Goal: Information Seeking & Learning: Learn about a topic

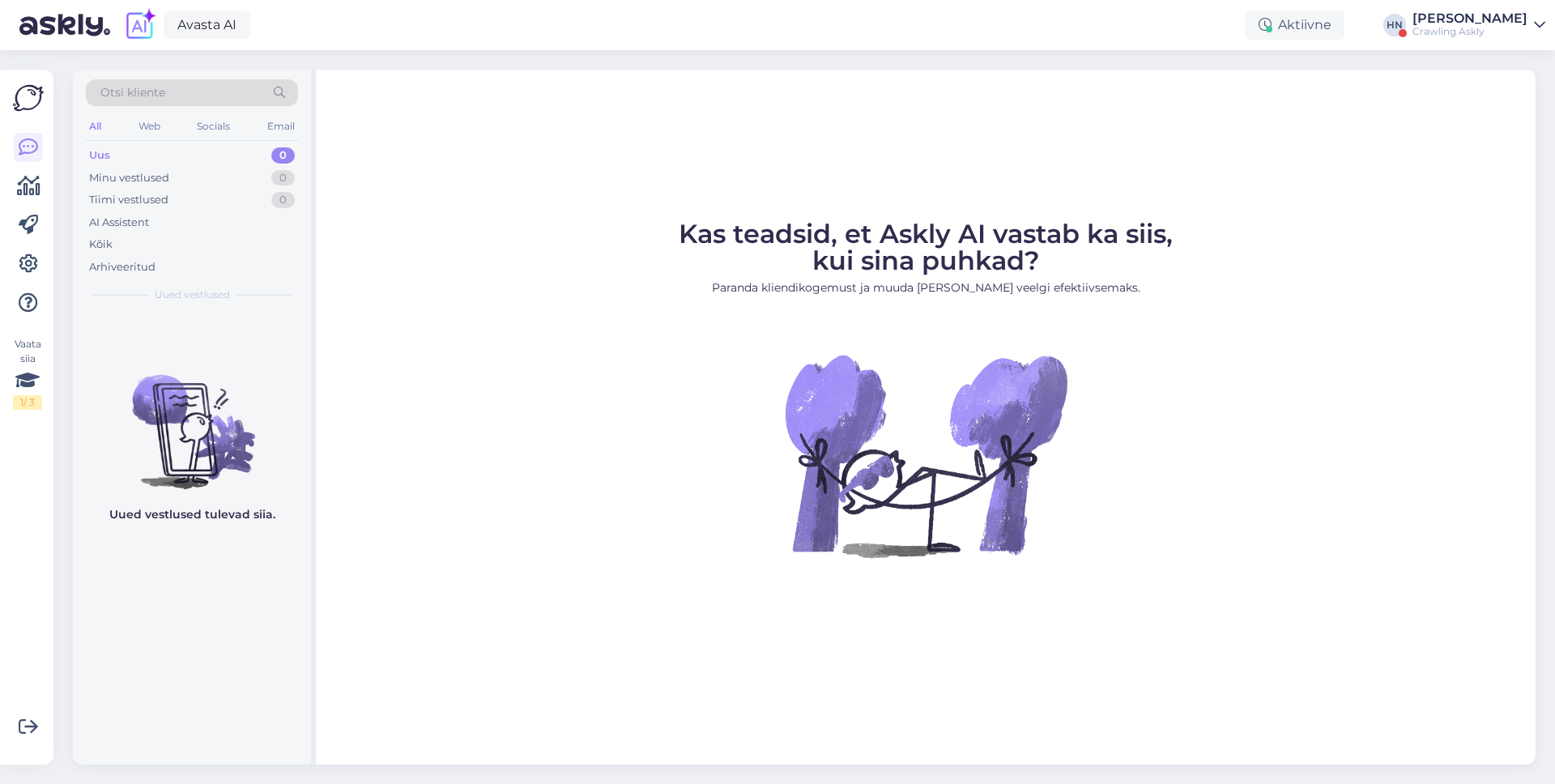
click at [8, 197] on div "Vaata siia 1 / 3 Võimalused Veendu, et Askly loob sulle väärtust. Sulge Ühenda …" at bounding box center [26, 417] width 54 height 695
click at [17, 191] on icon at bounding box center [29, 187] width 23 height 20
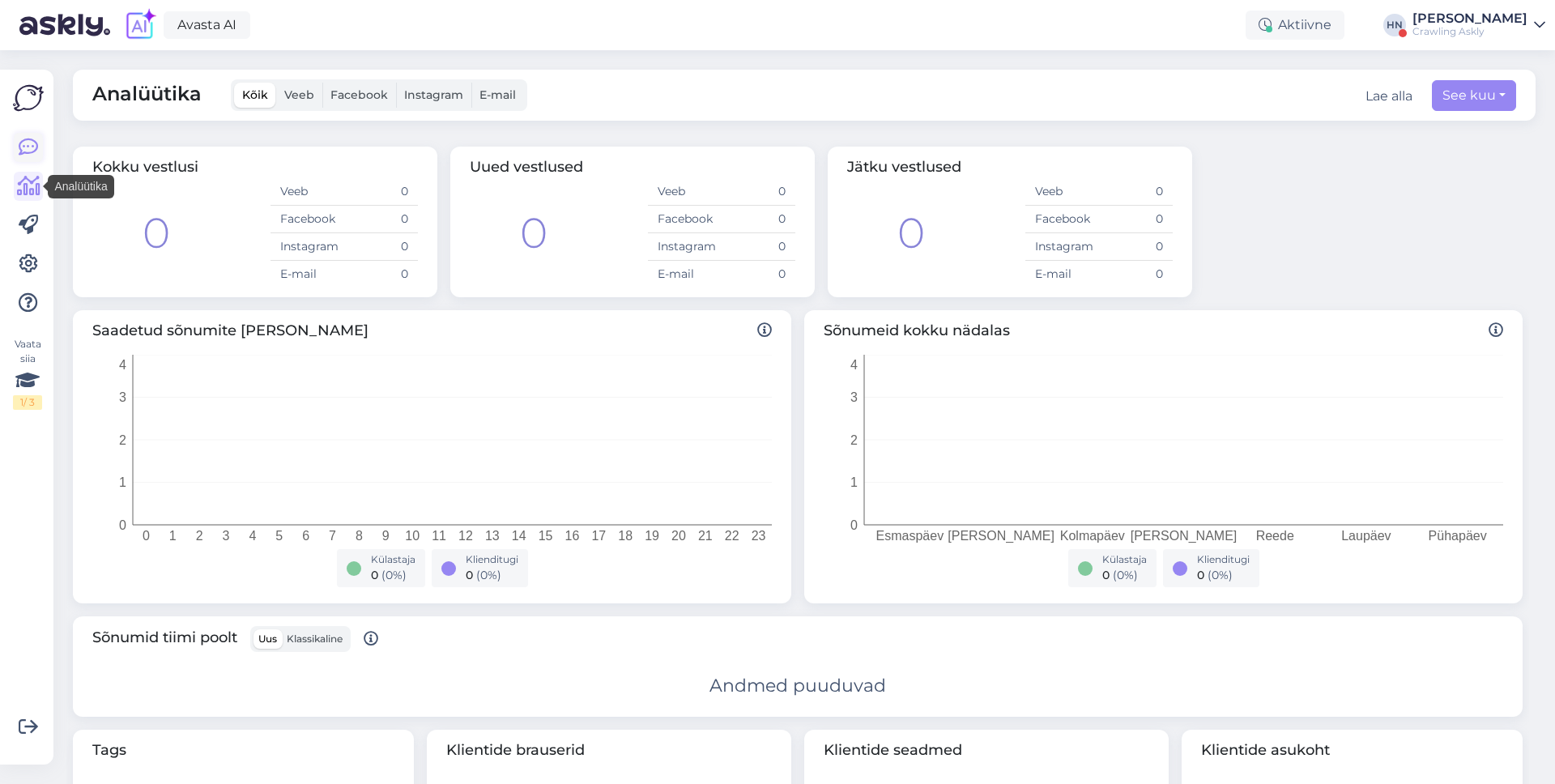
click at [30, 135] on link at bounding box center [28, 147] width 29 height 29
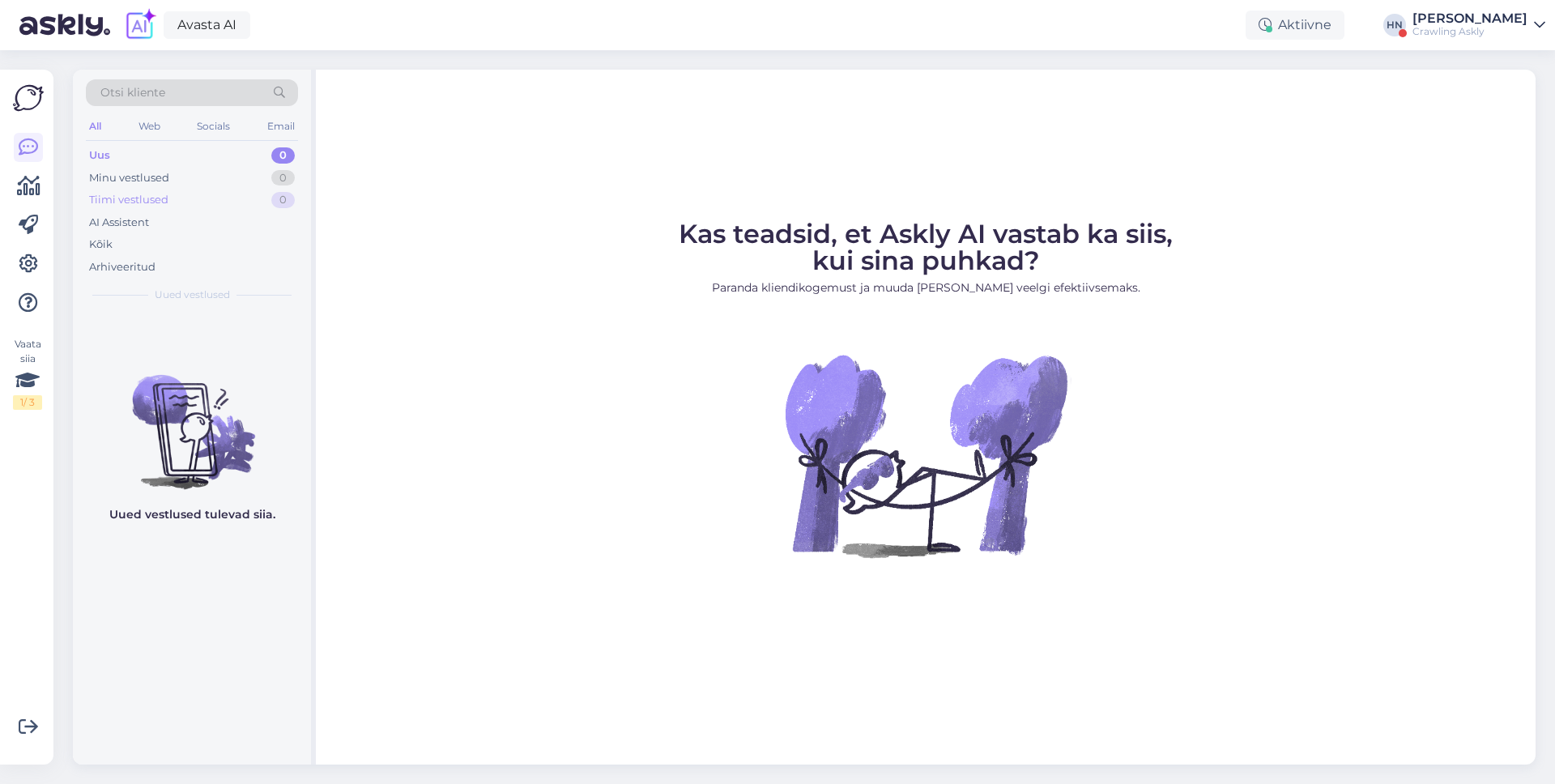
click at [186, 210] on div "Tiimi vestlused 0" at bounding box center [191, 200] width 212 height 22
click at [152, 229] on div "AI Assistent" at bounding box center [191, 222] width 212 height 22
click at [134, 250] on div "Kõik" at bounding box center [191, 244] width 212 height 22
click at [23, 187] on icon at bounding box center [29, 187] width 23 height 20
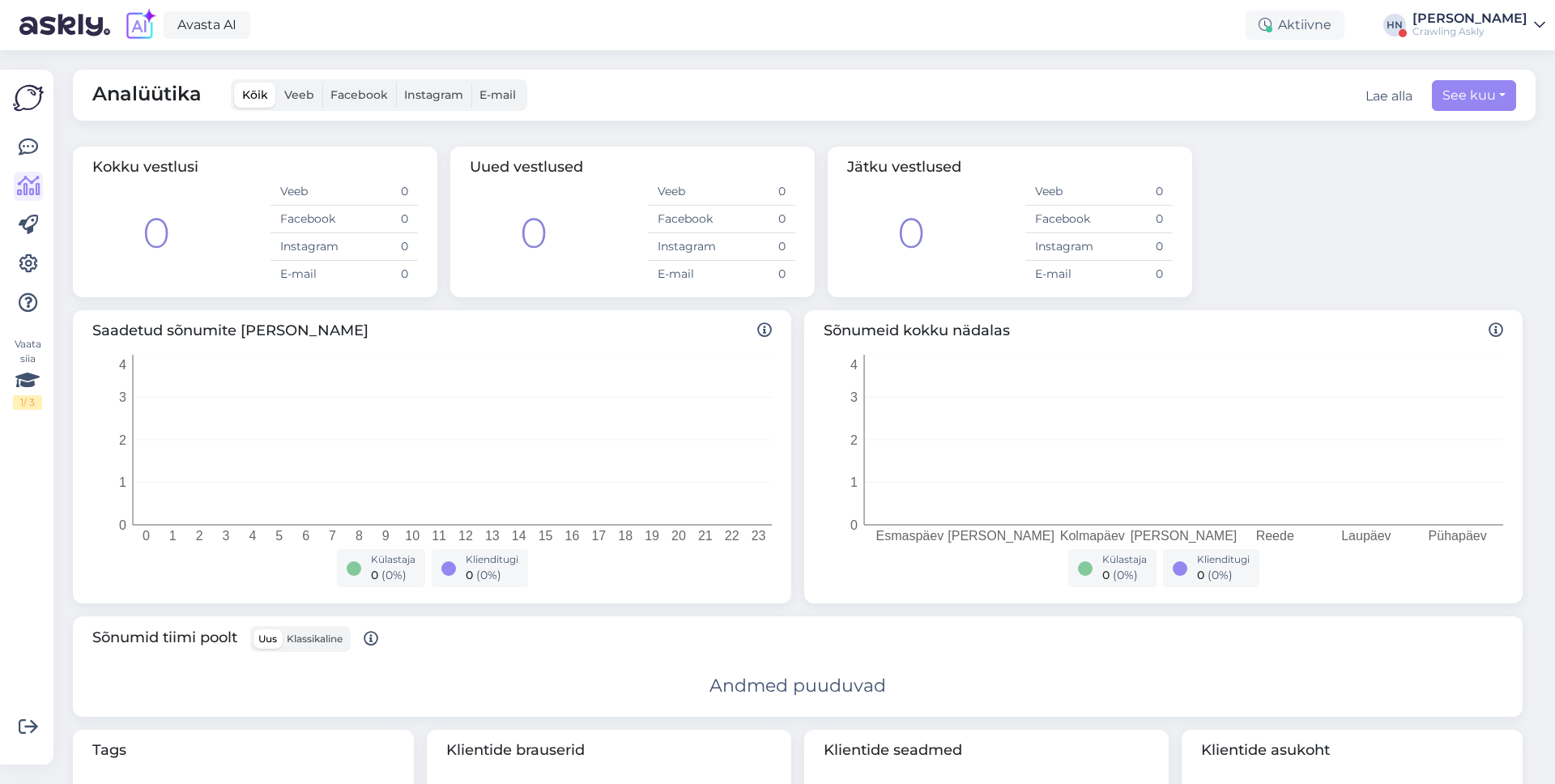
click at [1434, 9] on div "Avasta AI Aktiivne [PERSON_NAME] Crawling Askly" at bounding box center [778, 25] width 1555 height 50
click at [1444, 21] on div "[PERSON_NAME]" at bounding box center [1469, 19] width 115 height 13
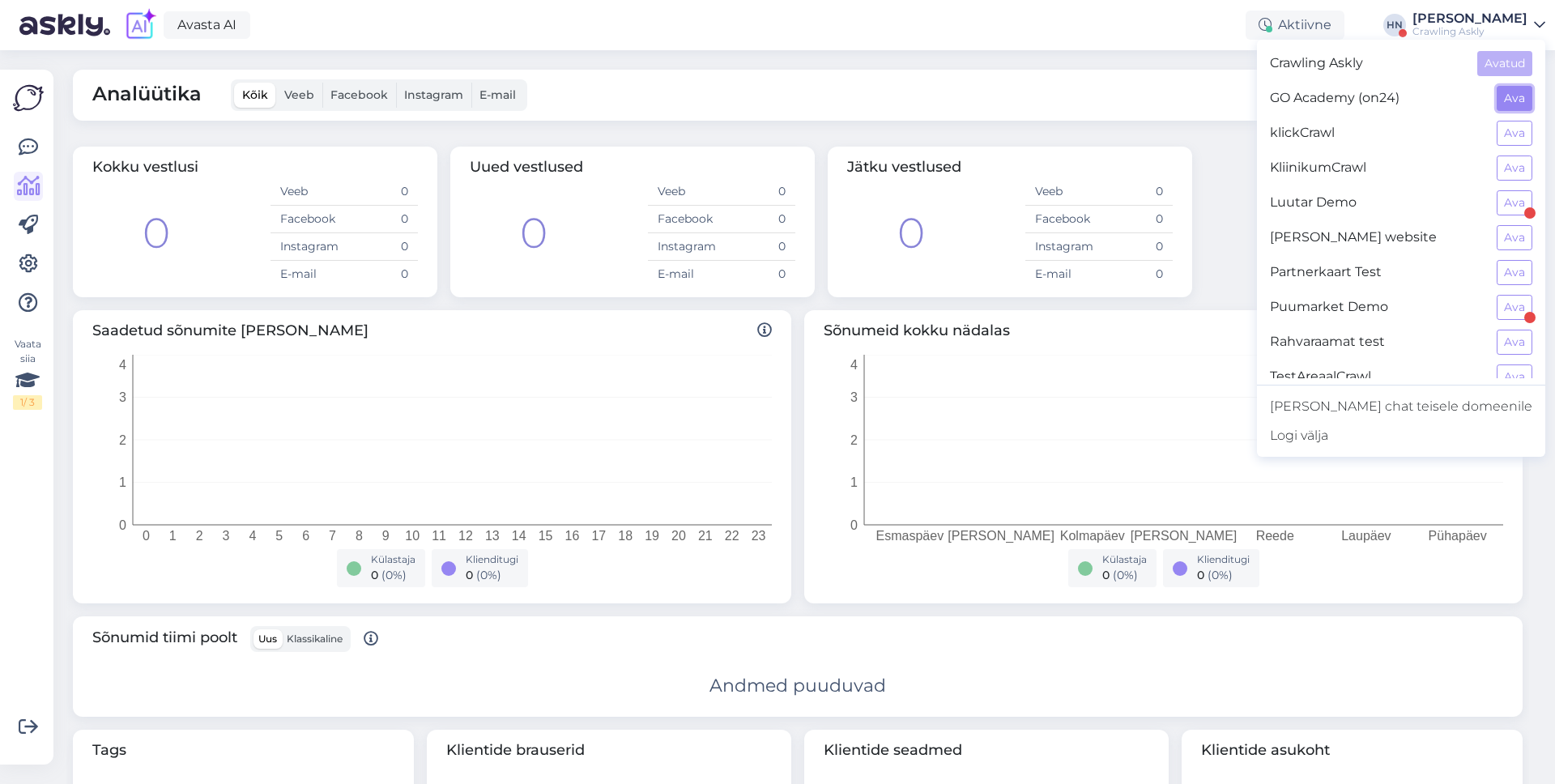
click at [1527, 101] on button "Ava" at bounding box center [1514, 98] width 35 height 25
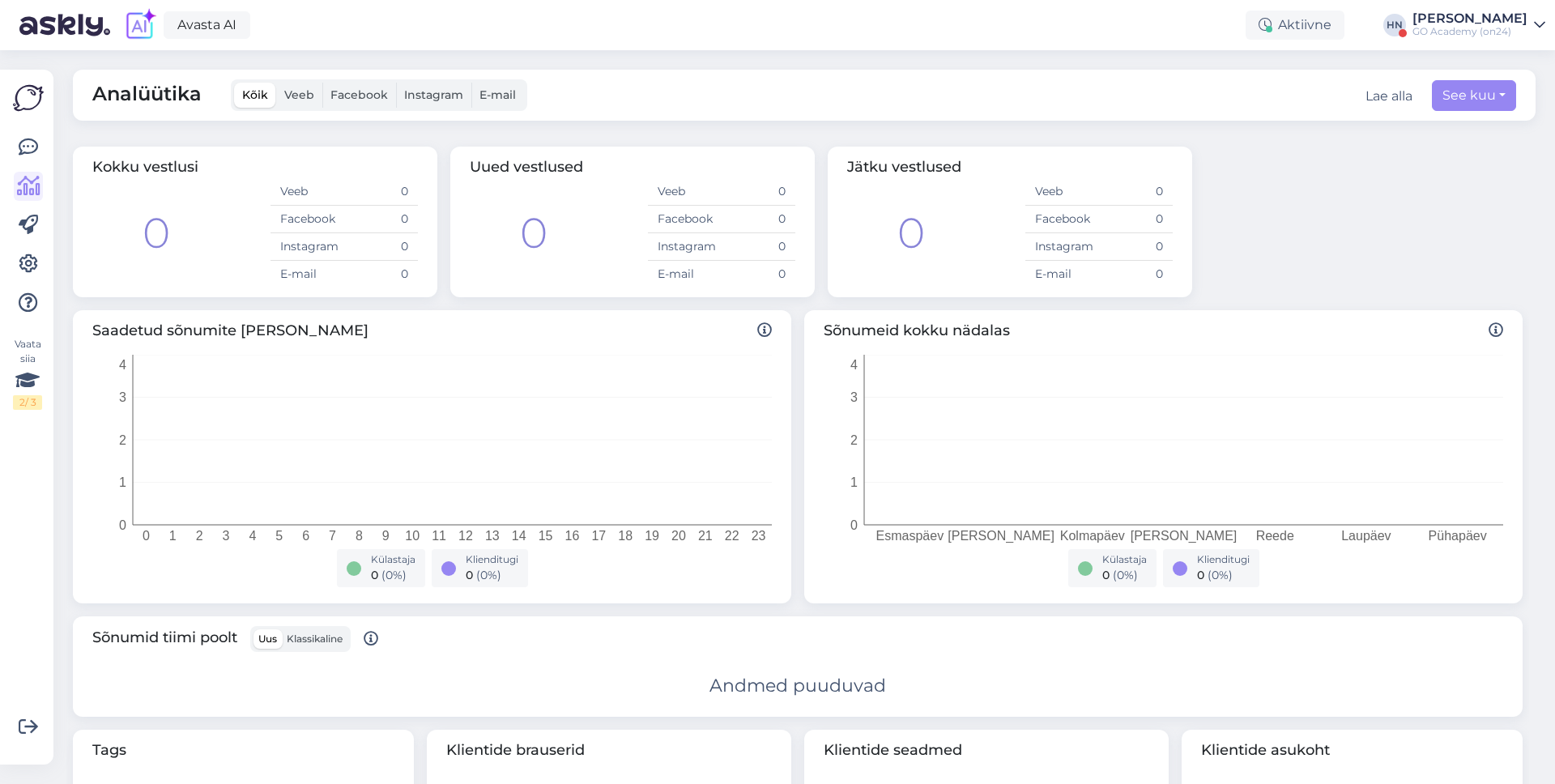
click at [1463, 32] on div "GO Academy (on24)" at bounding box center [1469, 31] width 115 height 13
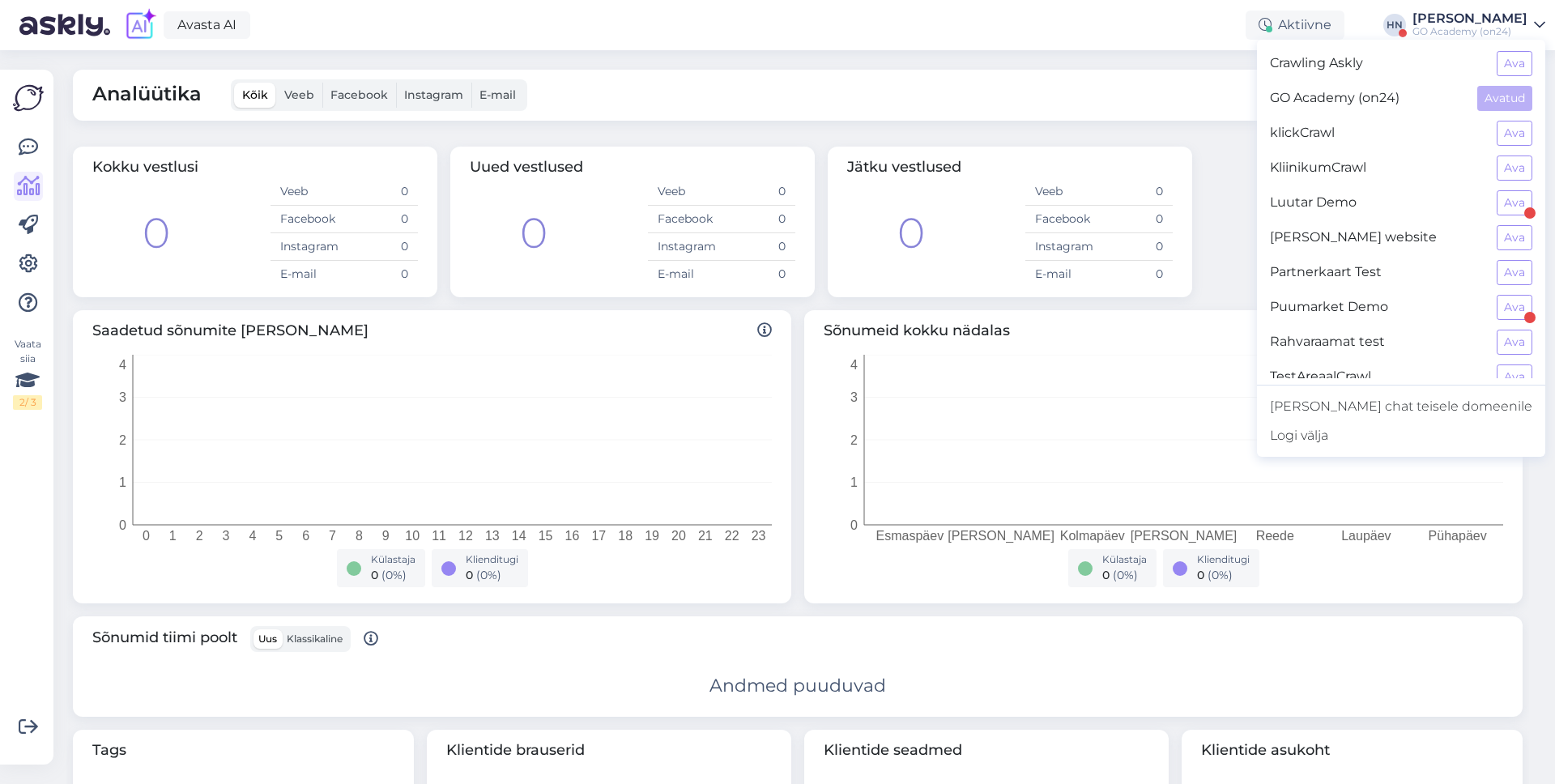
click at [1217, 125] on div "Analüütika Kõik Veeb Facebook Instagram E-mail Lae alla See kuu Kokku vestlusi …" at bounding box center [809, 417] width 1491 height 734
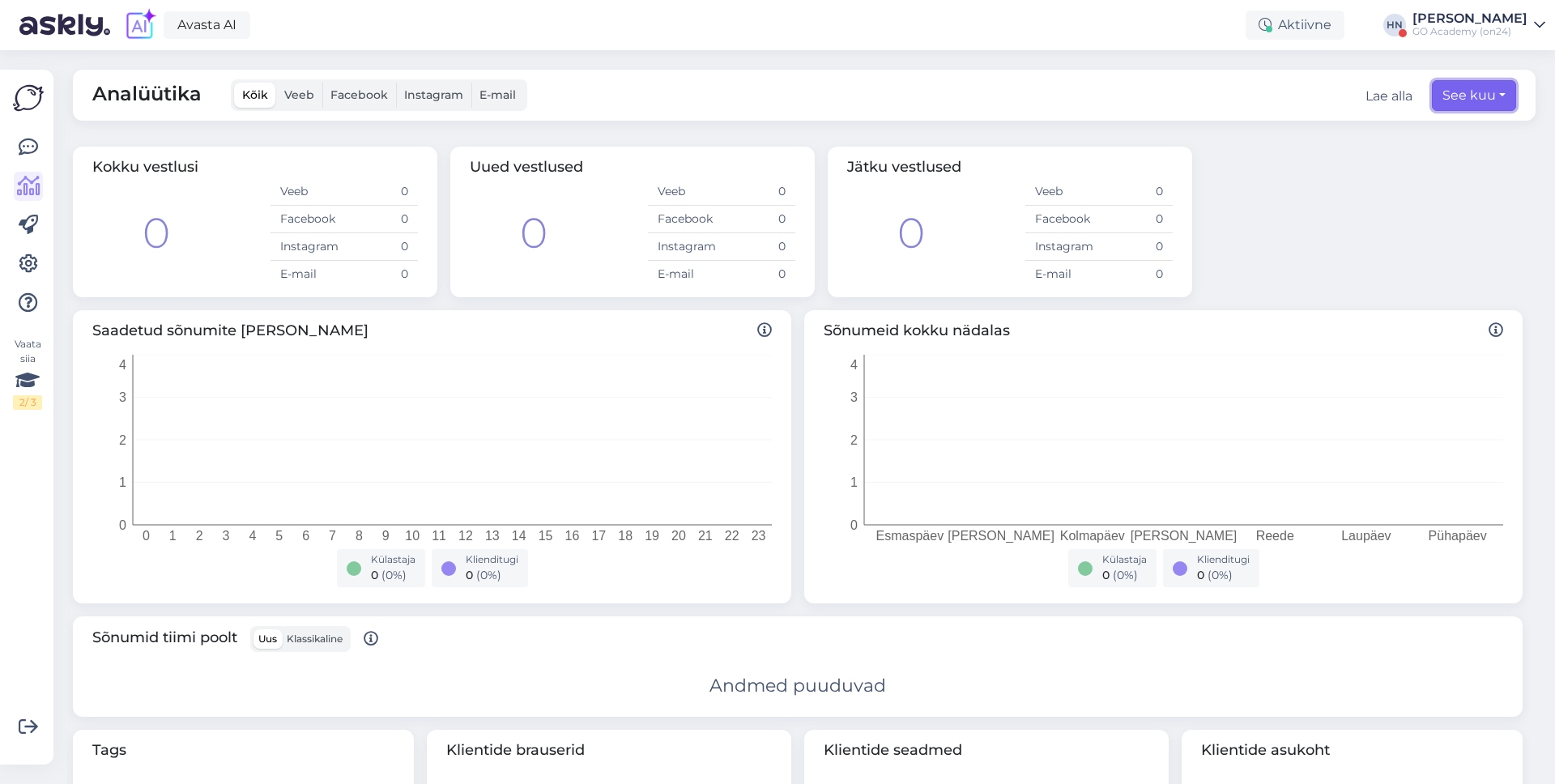
click at [1471, 92] on button "See kuu" at bounding box center [1473, 95] width 84 height 31
select select "9"
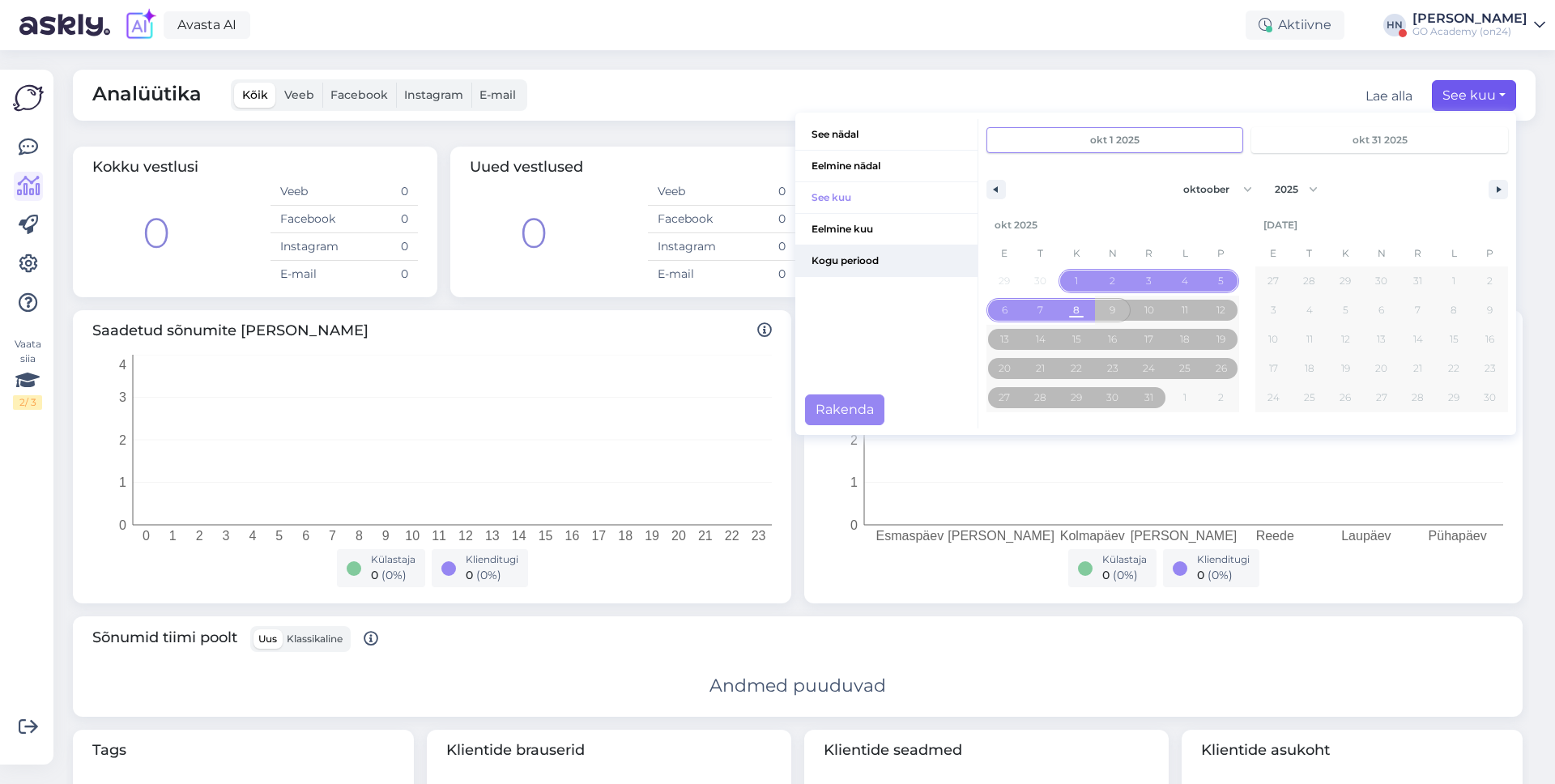
click at [901, 253] on span "Kogu periood" at bounding box center [886, 260] width 182 height 31
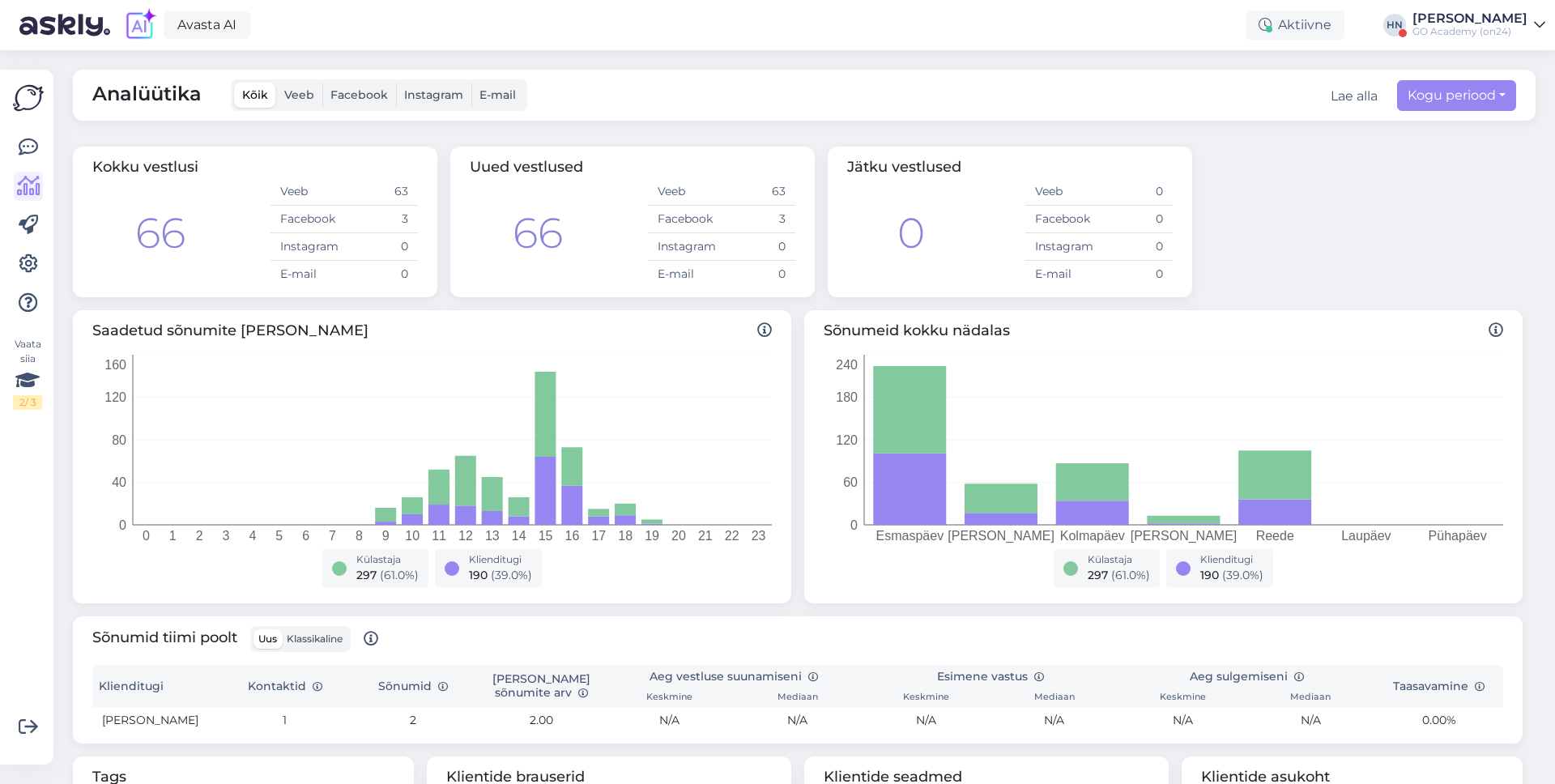
click at [1468, 36] on div "GO Academy (on24)" at bounding box center [1469, 31] width 115 height 13
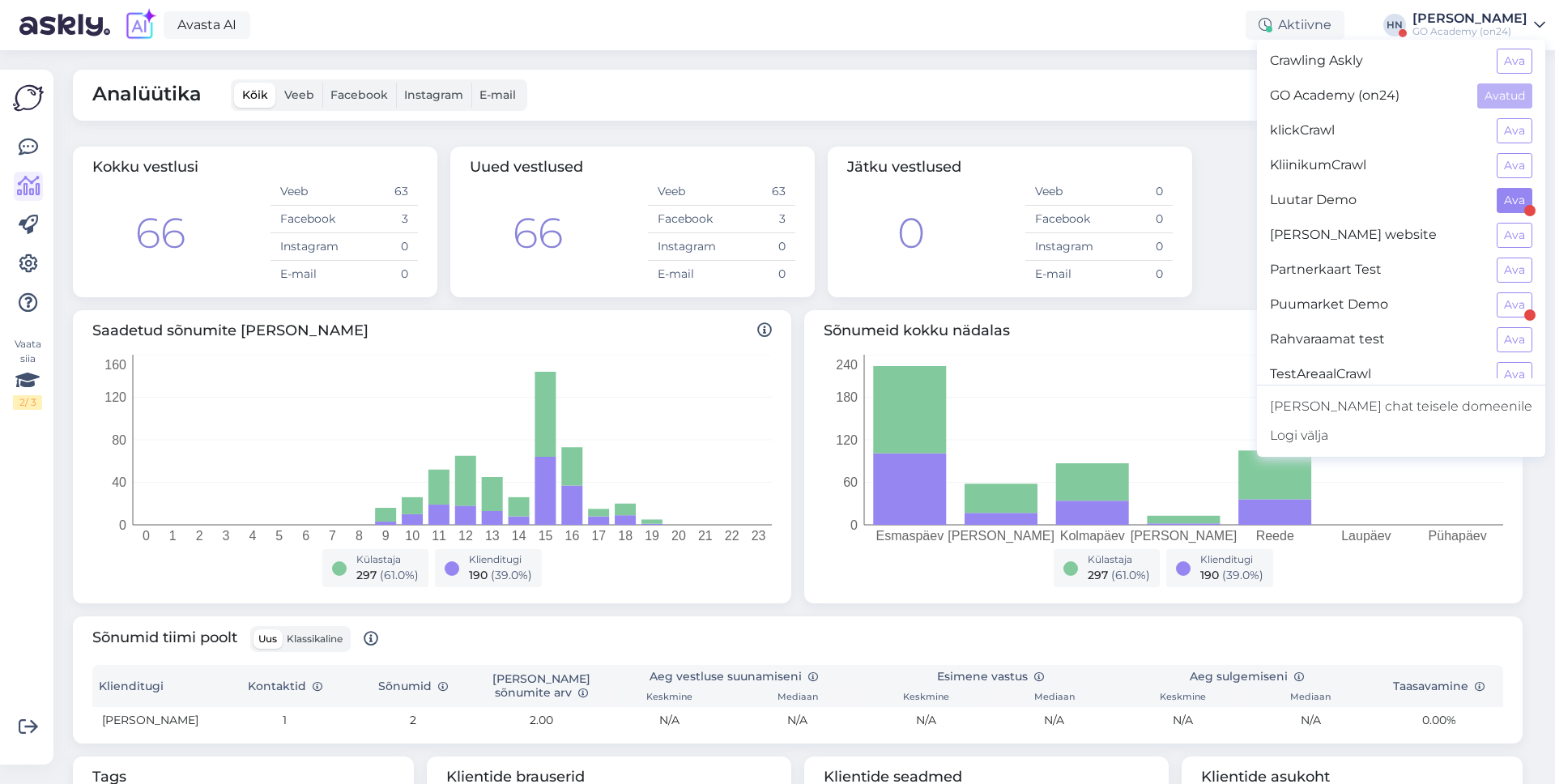
scroll to position [15, 0]
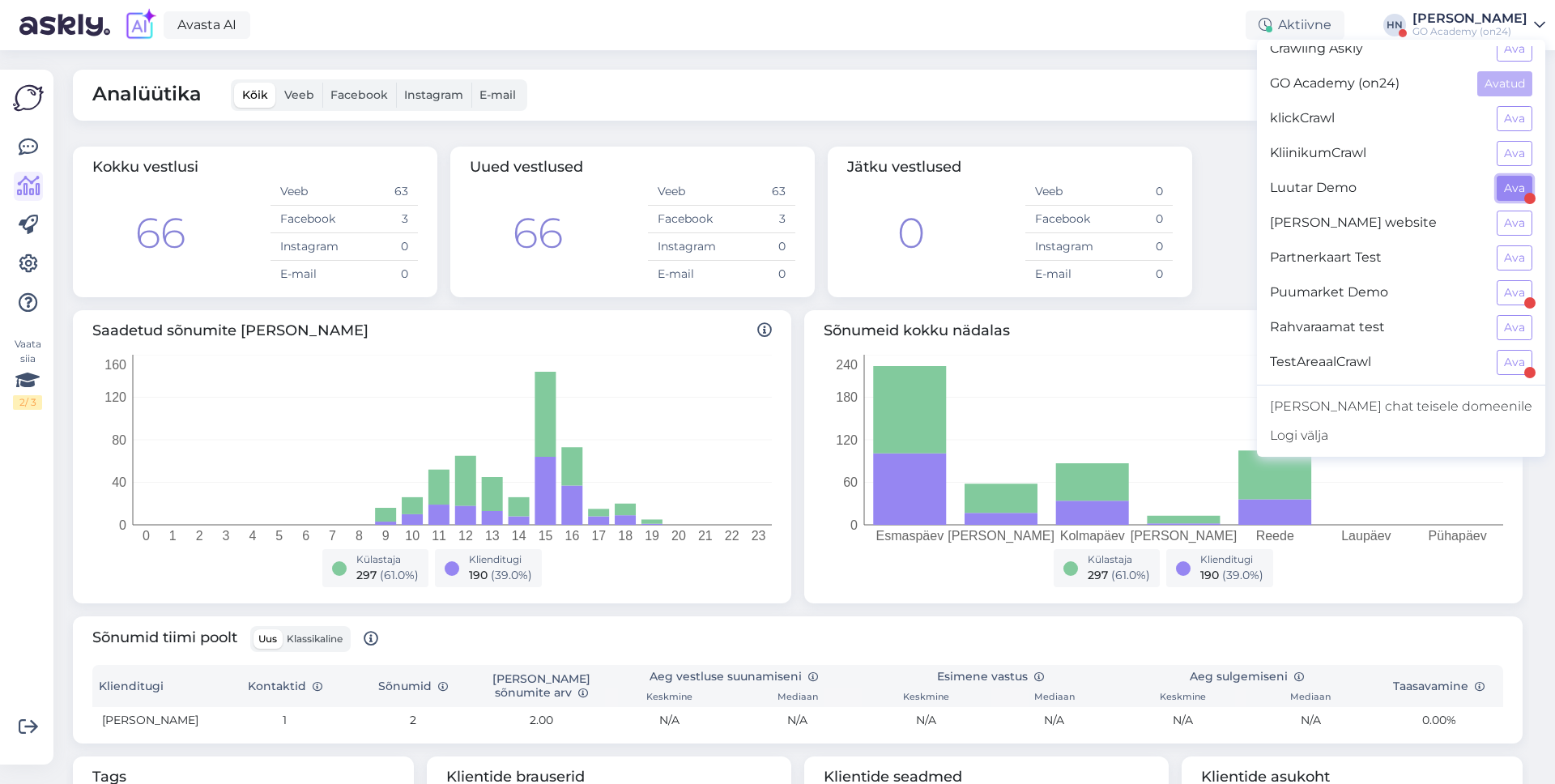
click at [1505, 196] on button "Ava" at bounding box center [1514, 188] width 35 height 25
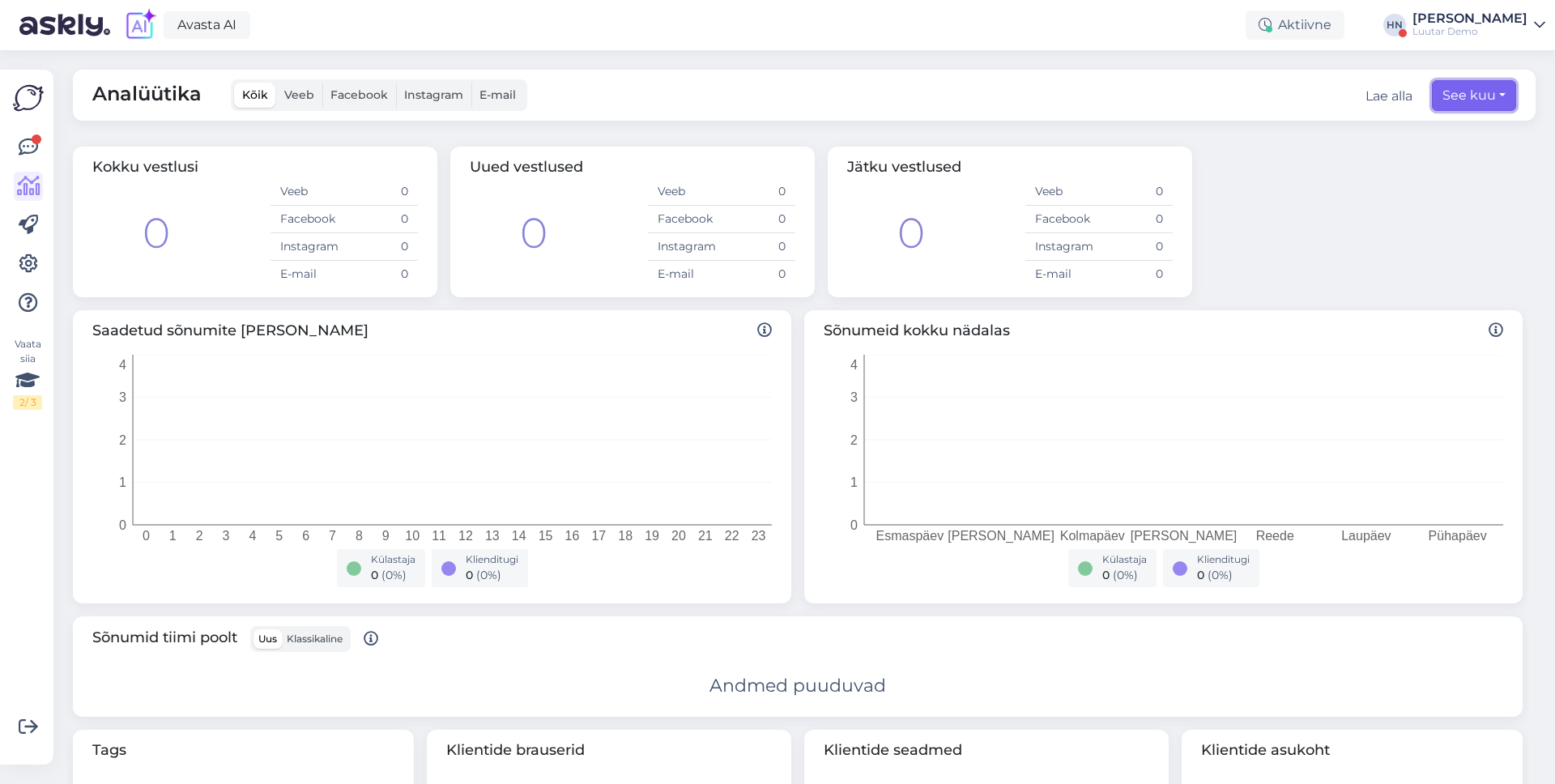
click at [1496, 104] on button "See kuu" at bounding box center [1473, 95] width 84 height 31
select select "9"
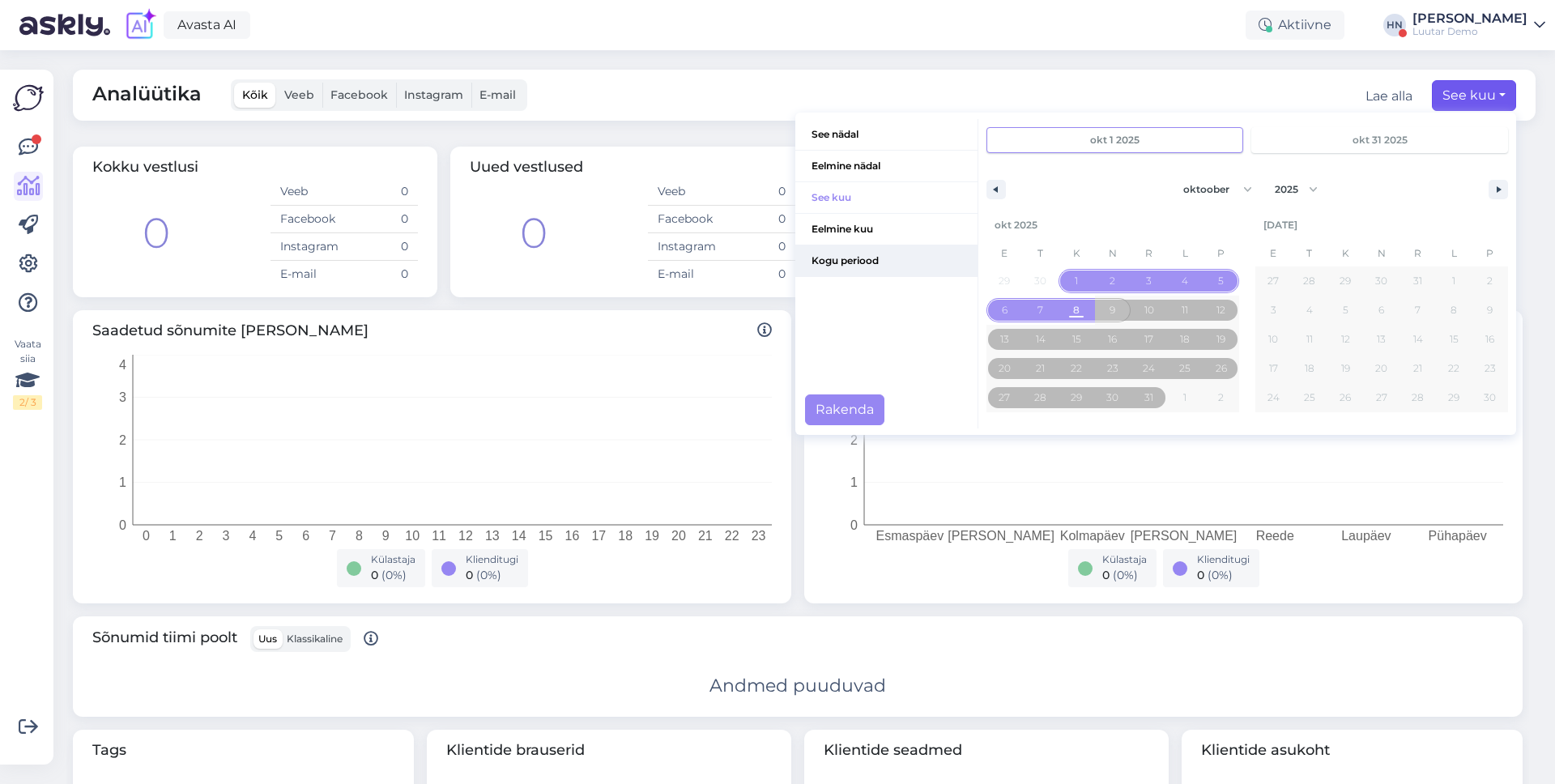
click at [949, 267] on span "Kogu periood" at bounding box center [886, 260] width 182 height 31
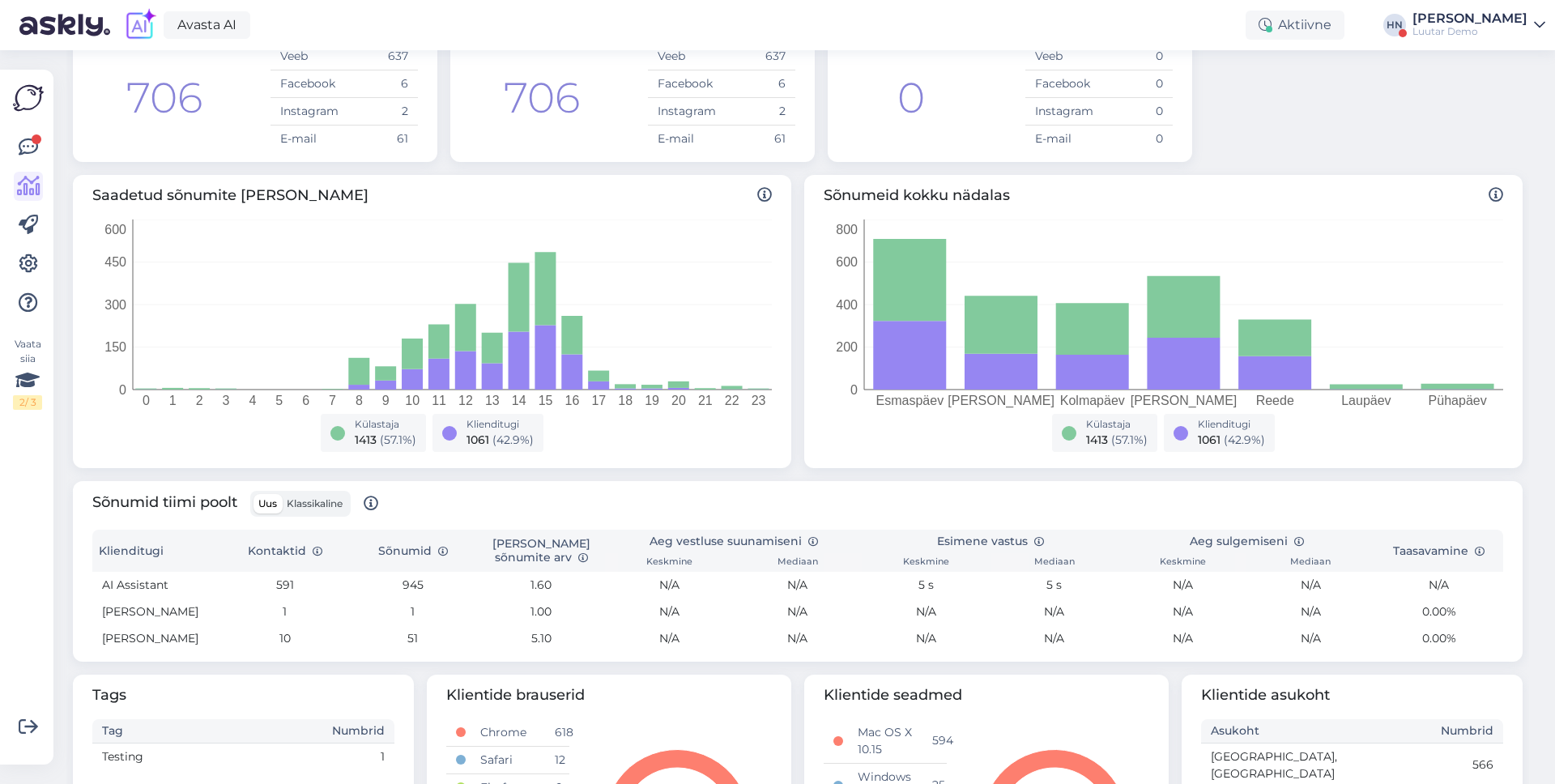
scroll to position [0, 0]
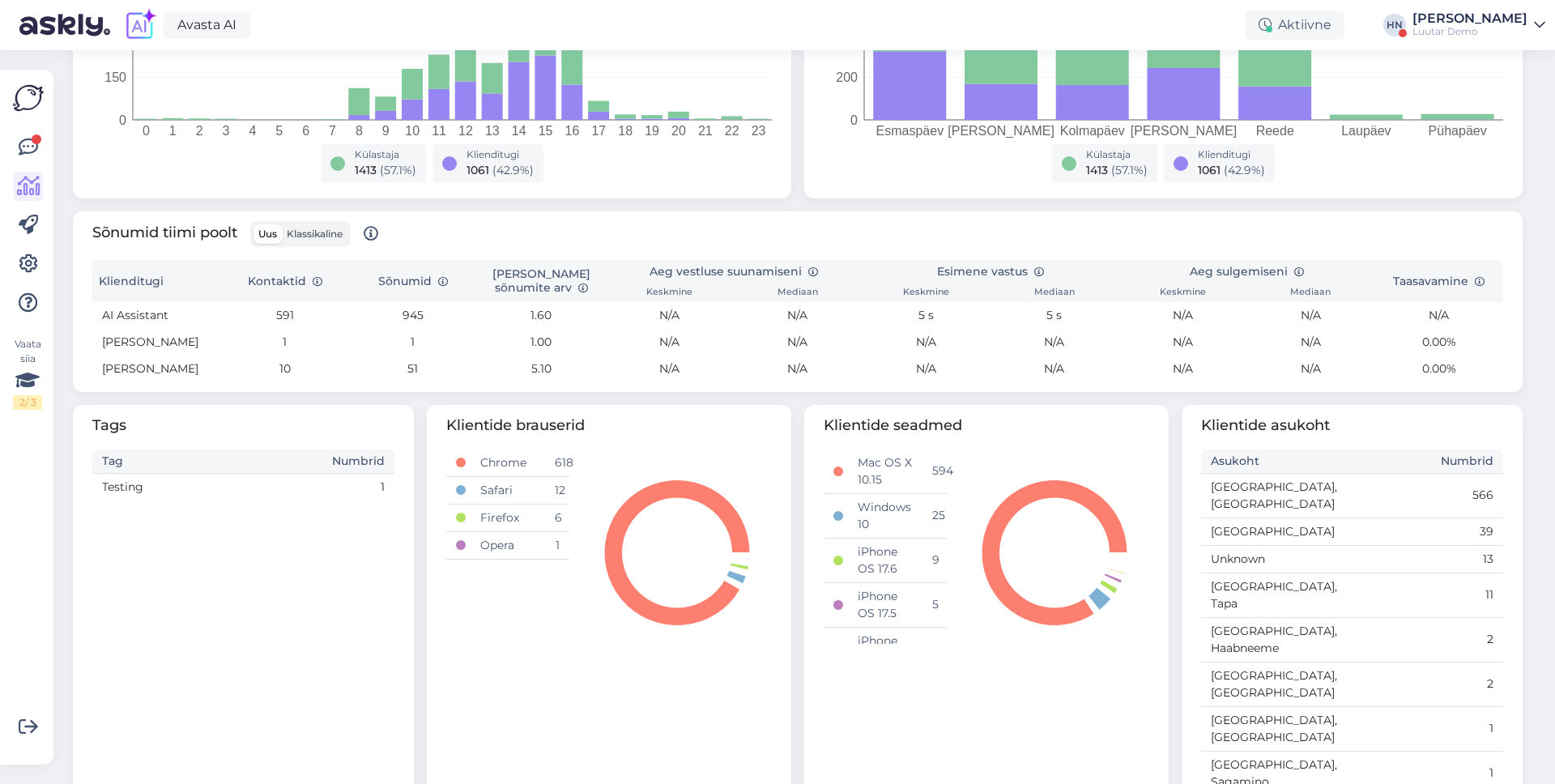
click at [306, 232] on span "Klassikaline" at bounding box center [314, 234] width 56 height 12
click at [281, 224] on input "Klassikaline" at bounding box center [281, 224] width 0 height 0
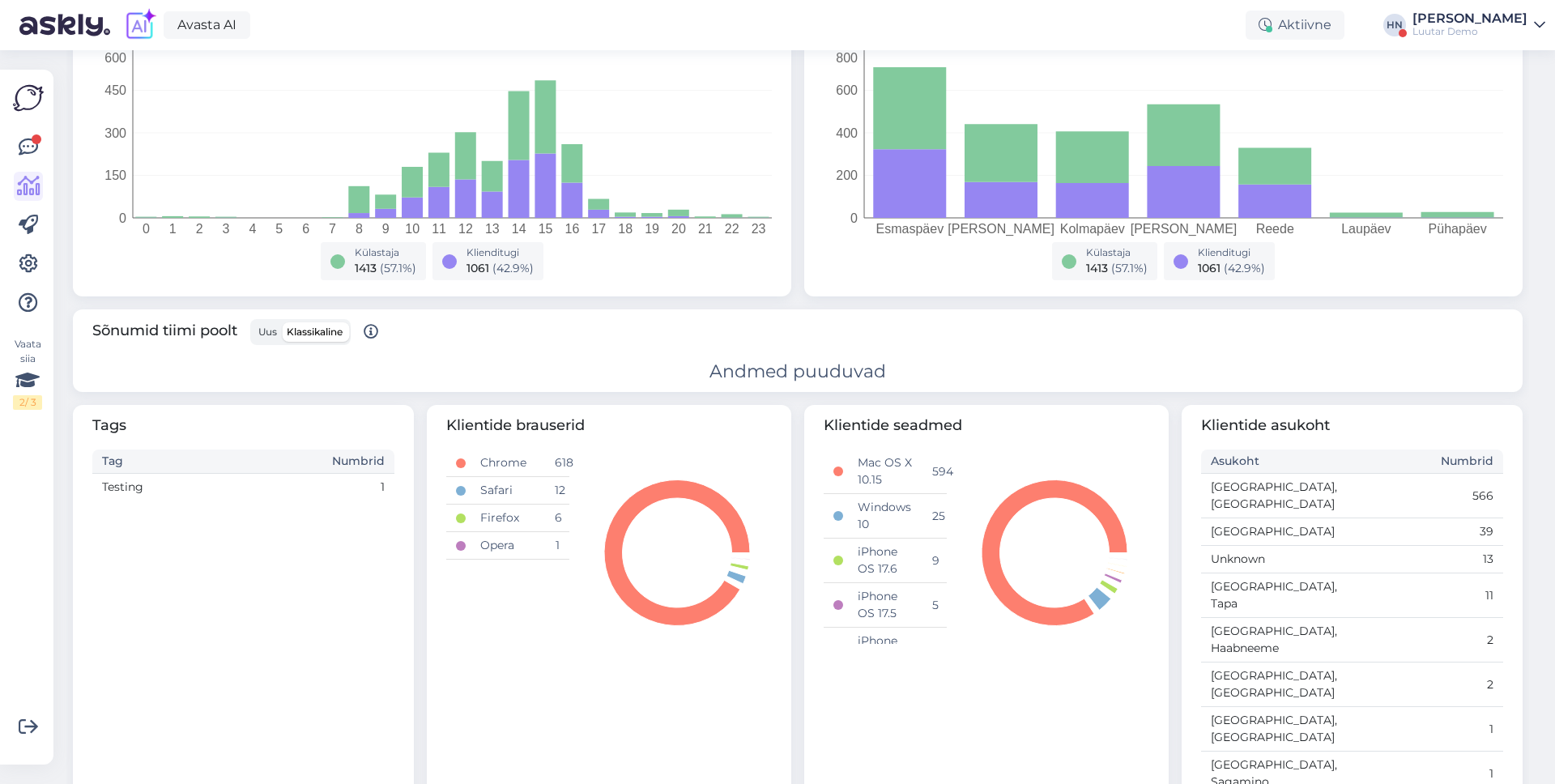
click at [276, 330] on span "Uus" at bounding box center [267, 331] width 19 height 12
click at [253, 322] on input "Uus" at bounding box center [253, 322] width 0 height 0
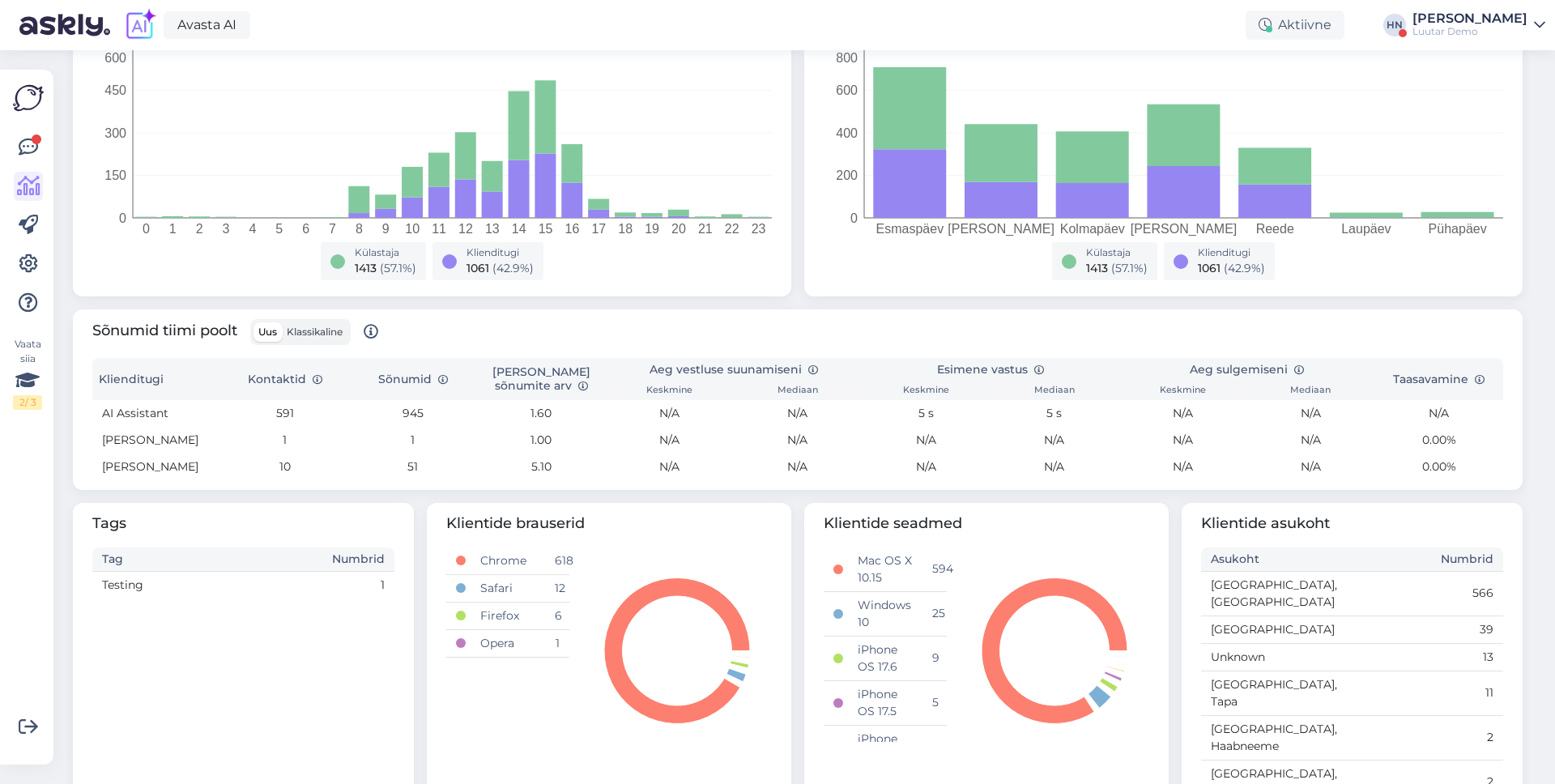
scroll to position [0, 0]
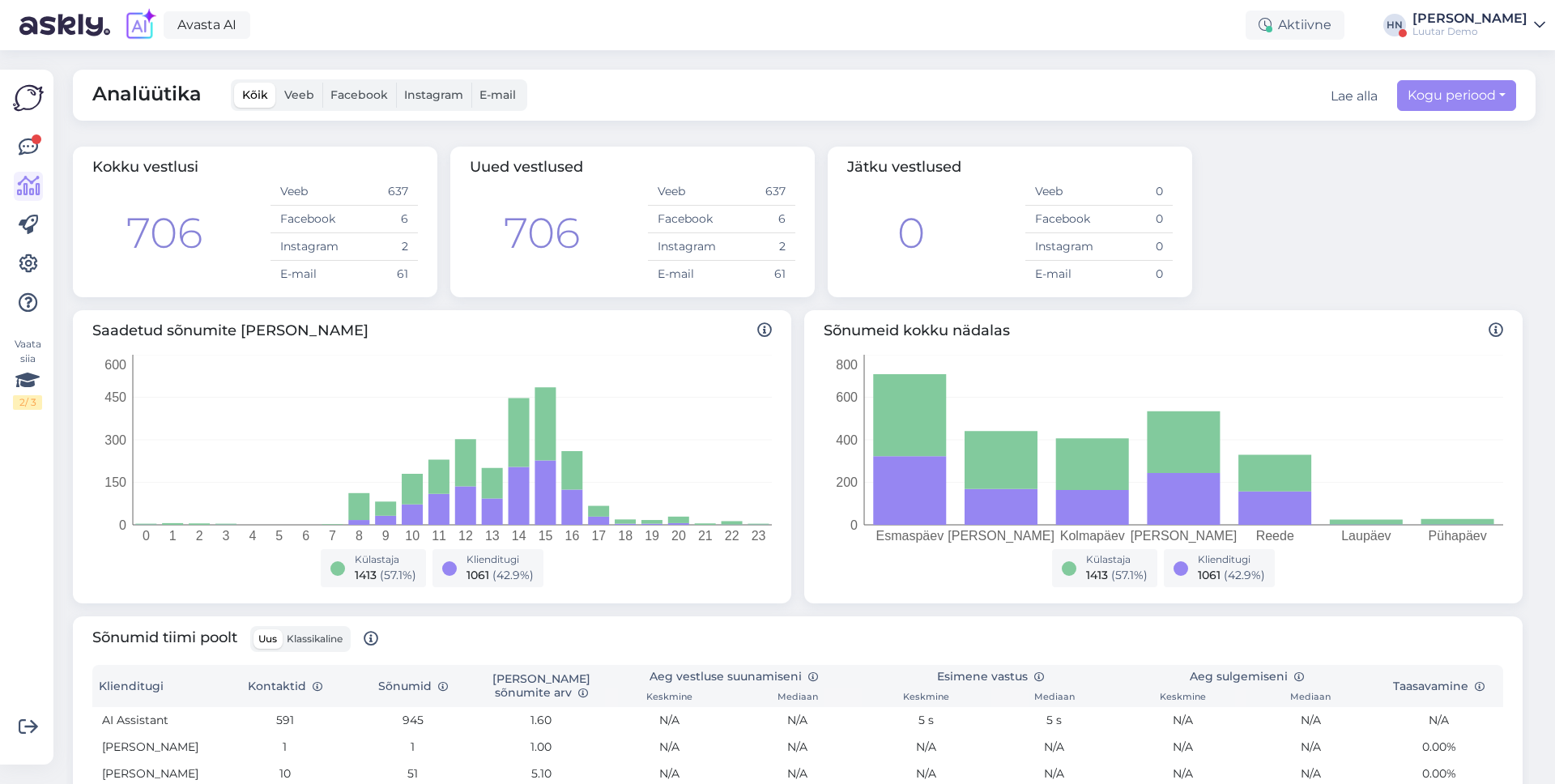
click at [319, 95] on label "Veeb" at bounding box center [300, 95] width 46 height 25
click at [276, 83] on input "Veeb" at bounding box center [276, 83] width 0 height 0
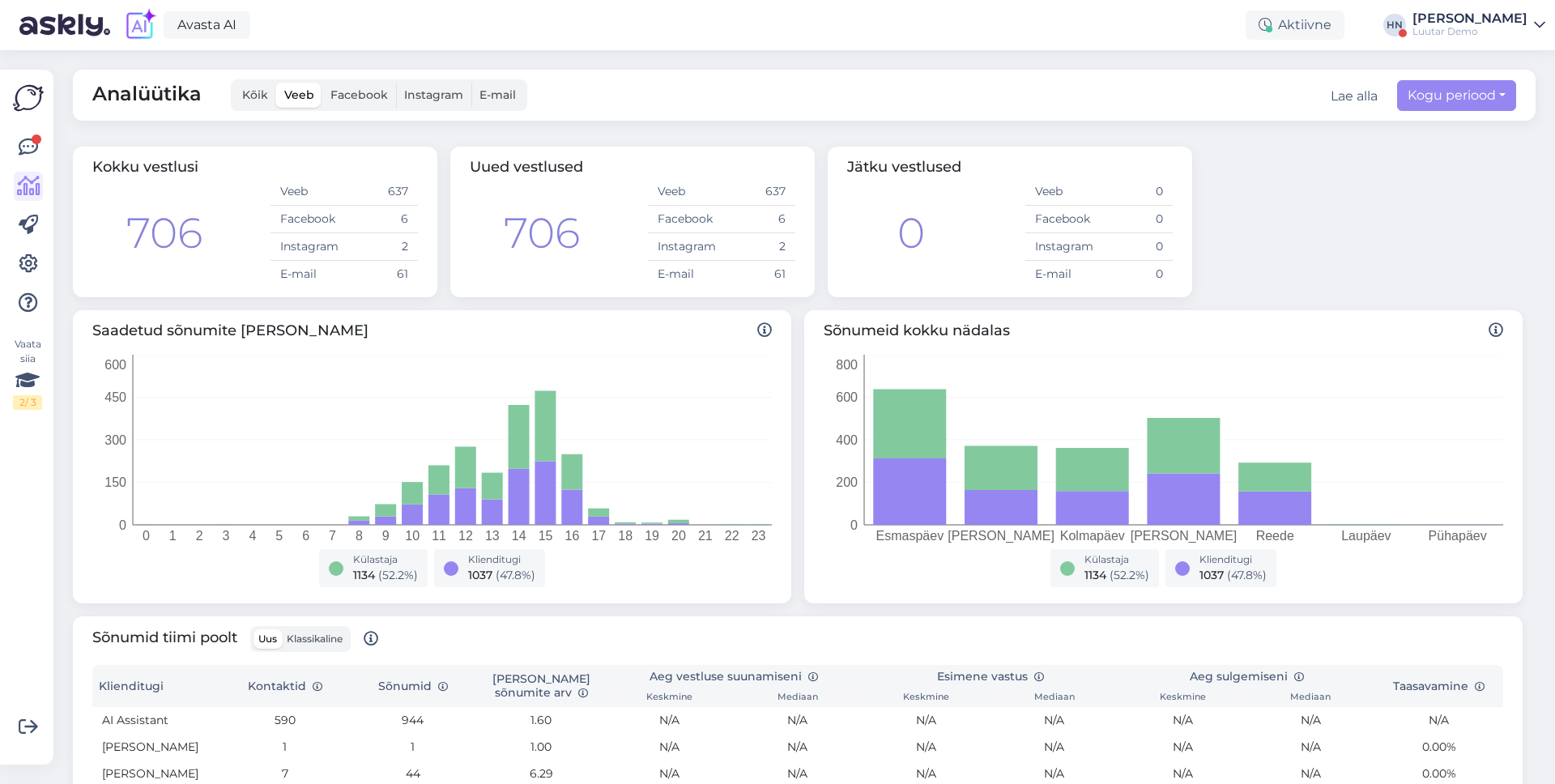
click at [256, 92] on span "Kõik" at bounding box center [254, 95] width 26 height 15
click at [234, 83] on input "Kõik" at bounding box center [234, 83] width 0 height 0
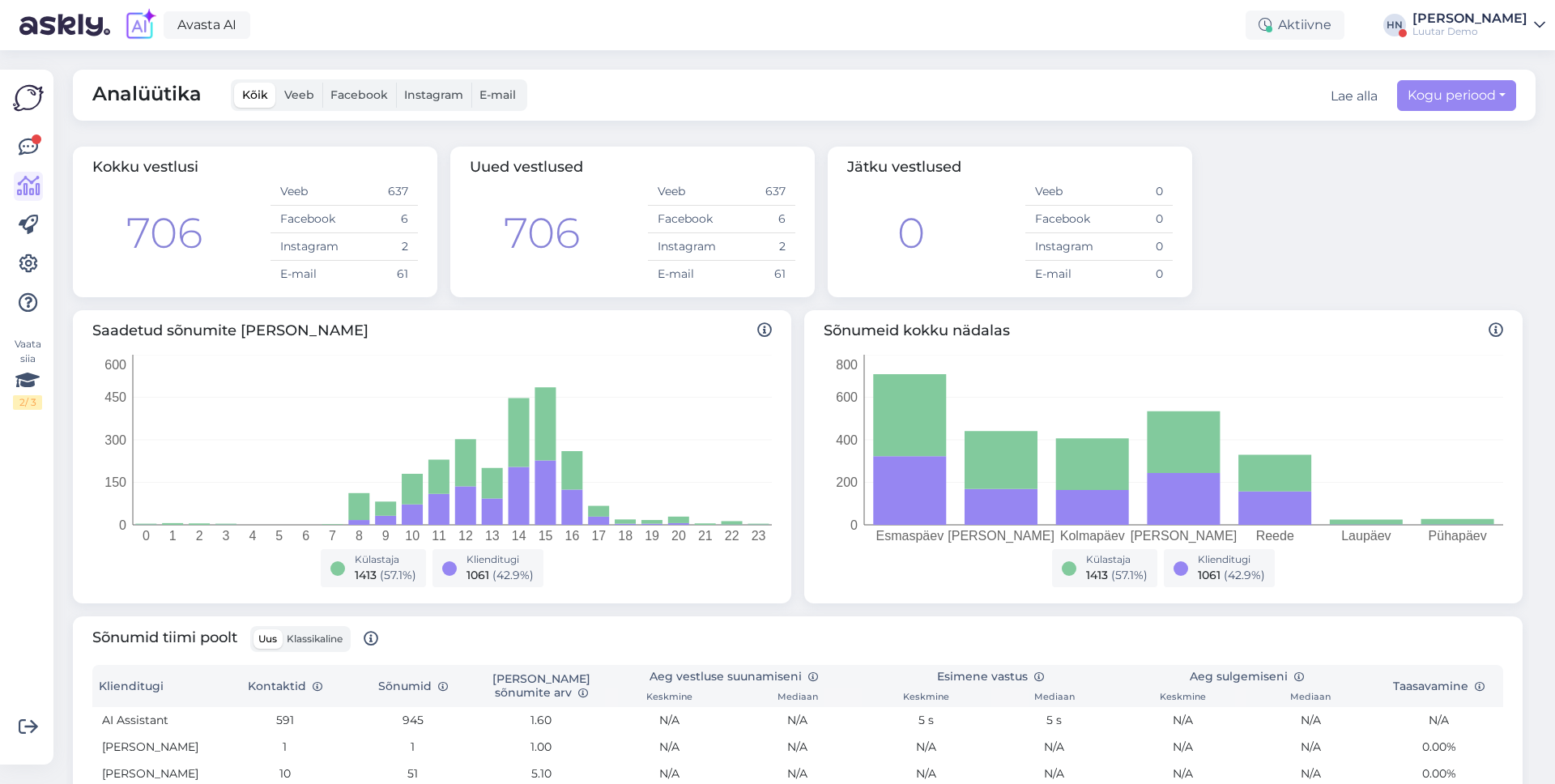
scroll to position [405, 0]
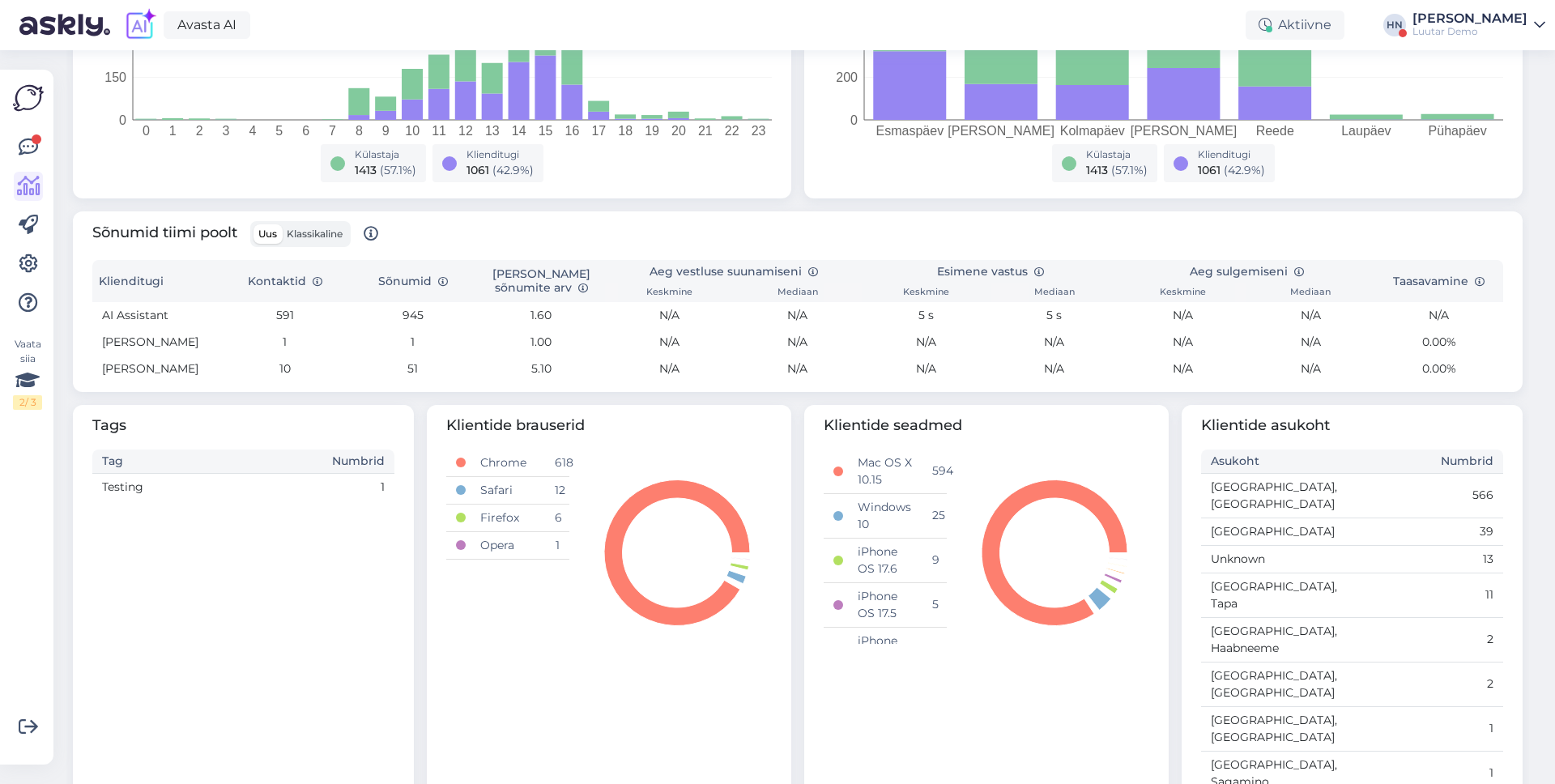
click at [336, 226] on label "Klassikaline" at bounding box center [314, 234] width 65 height 20
click at [281, 224] on input "Klassikaline" at bounding box center [281, 224] width 0 height 0
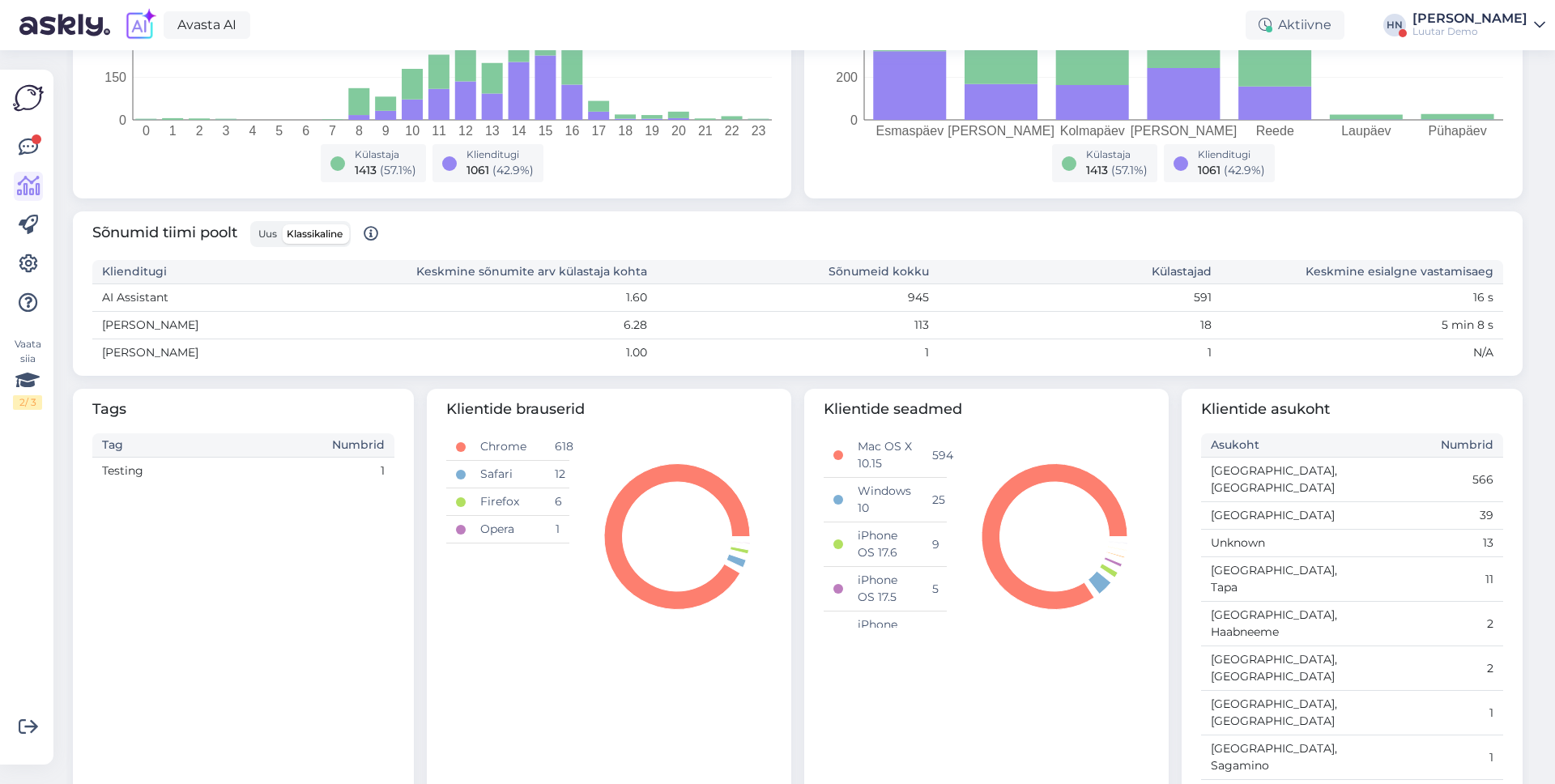
scroll to position [389, 0]
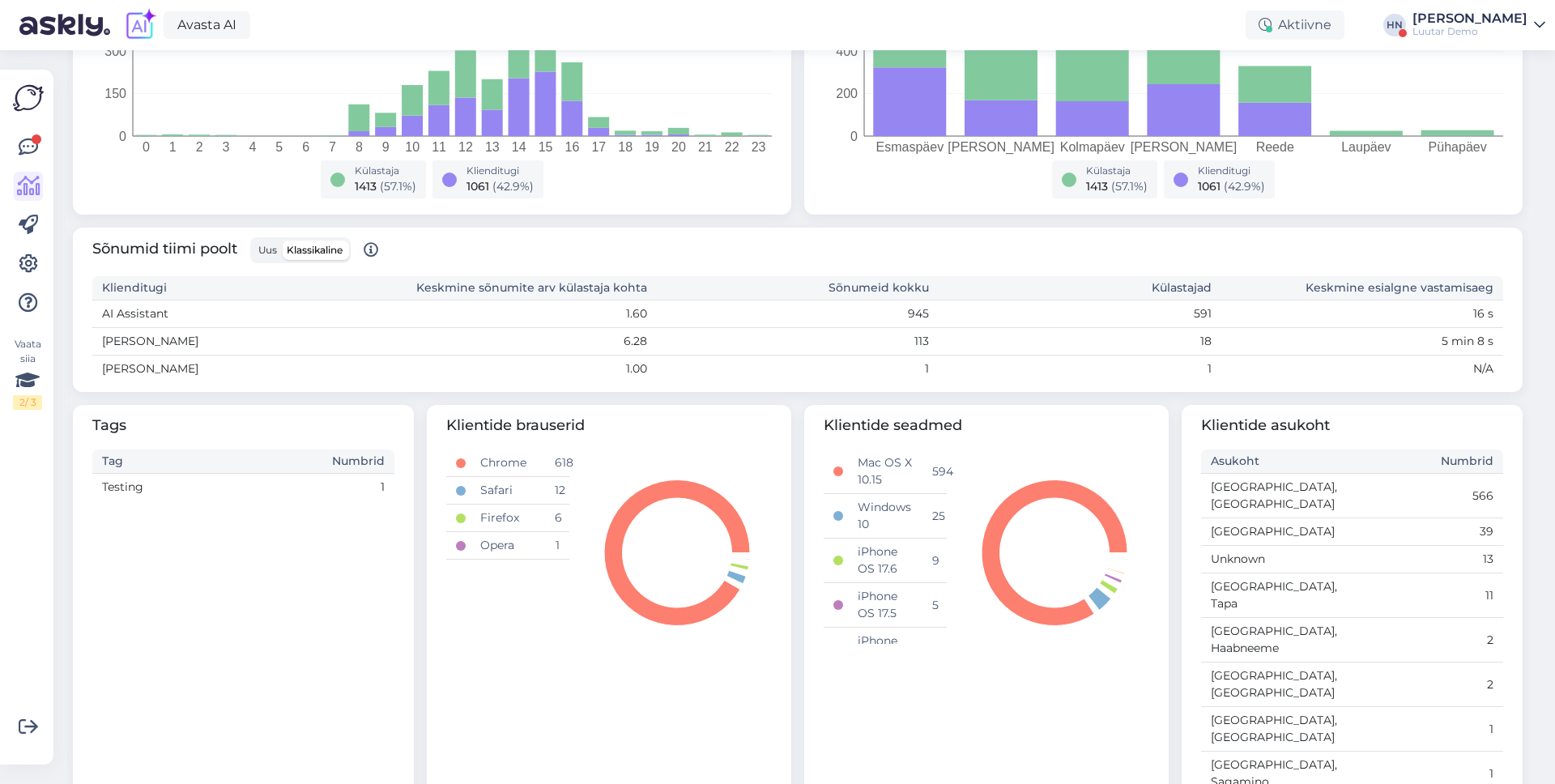
click at [261, 228] on div "Sõnumid tiimi poolt Uus Klassikaline Klienditugi Keskmine sõnumite arv külastaj…" at bounding box center [797, 309] width 1449 height 164
click at [253, 235] on div "Sõnumid tiimi poolt Uus Klassikaline Klienditugi Keskmine sõnumite arv külastaj…" at bounding box center [797, 309] width 1449 height 164
click at [273, 252] on span "Uus" at bounding box center [267, 249] width 19 height 12
click at [253, 240] on input "Uus" at bounding box center [253, 240] width 0 height 0
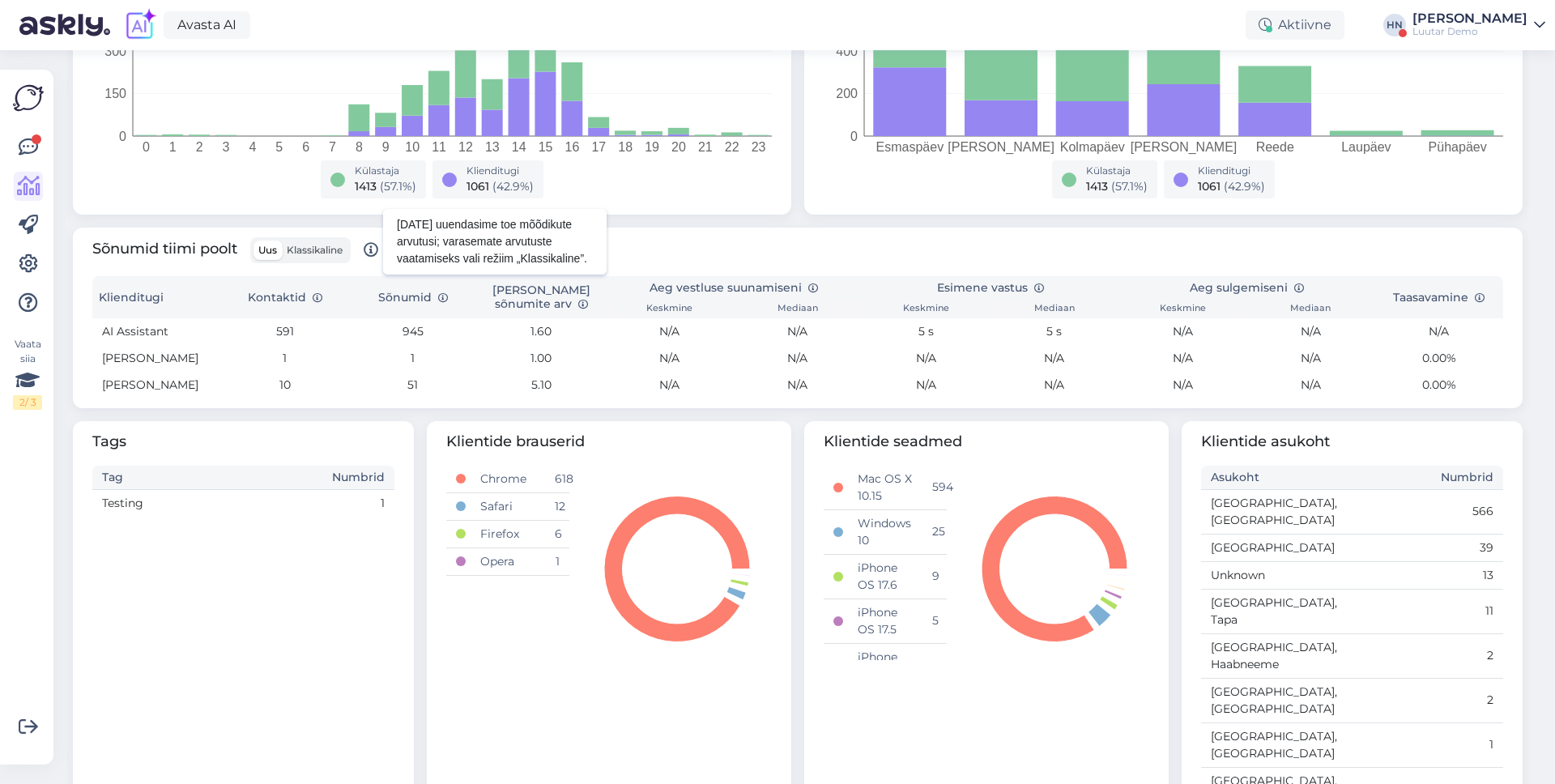
click at [370, 252] on icon at bounding box center [371, 250] width 15 height 15
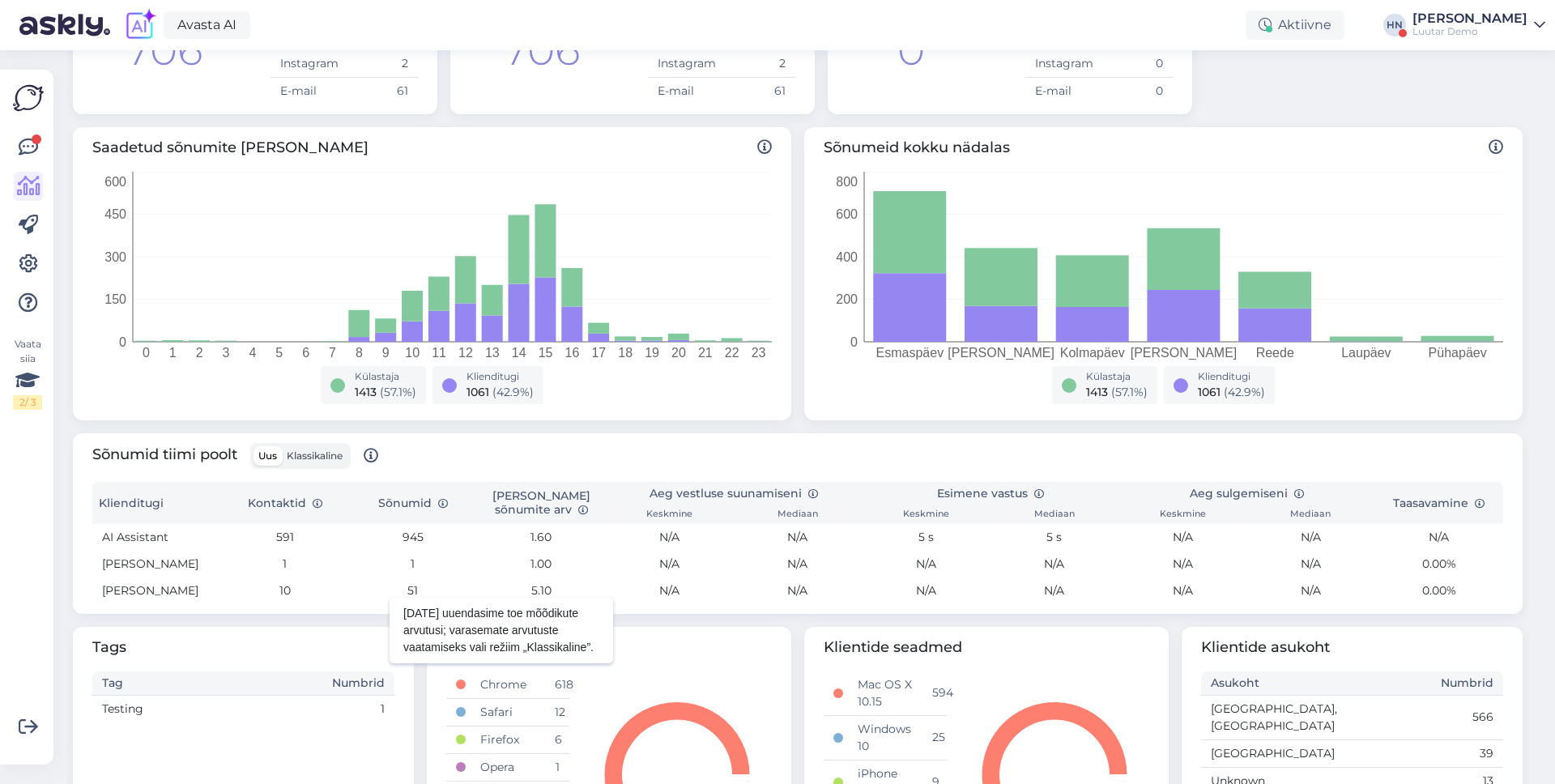
scroll to position [0, 0]
